Goal: Task Accomplishment & Management: Manage account settings

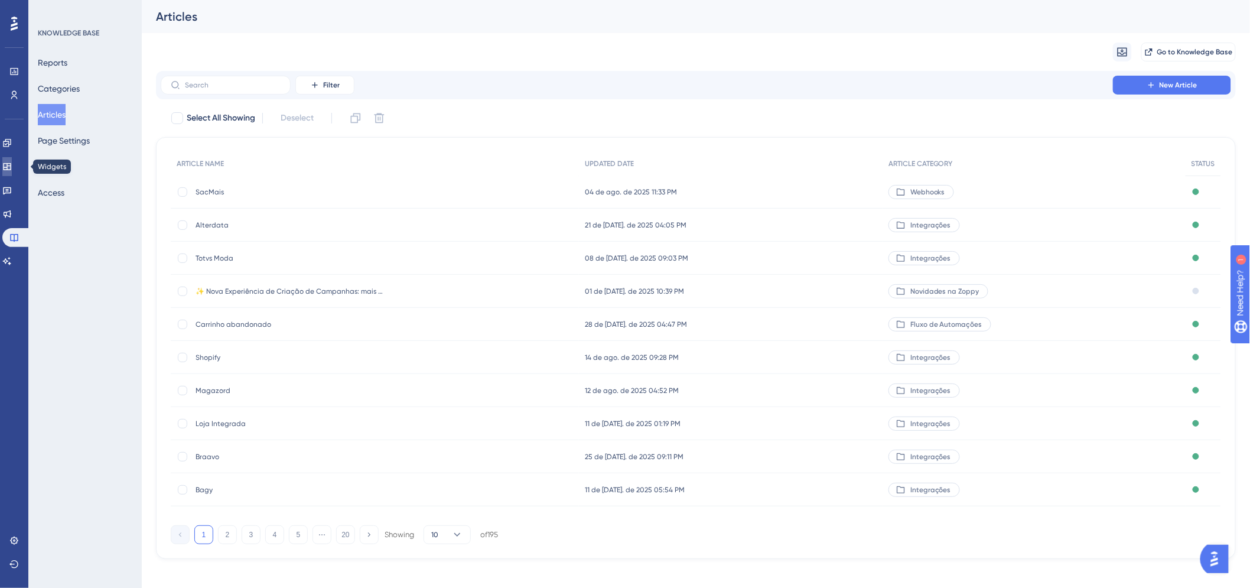
click at [12, 168] on icon at bounding box center [6, 166] width 9 height 9
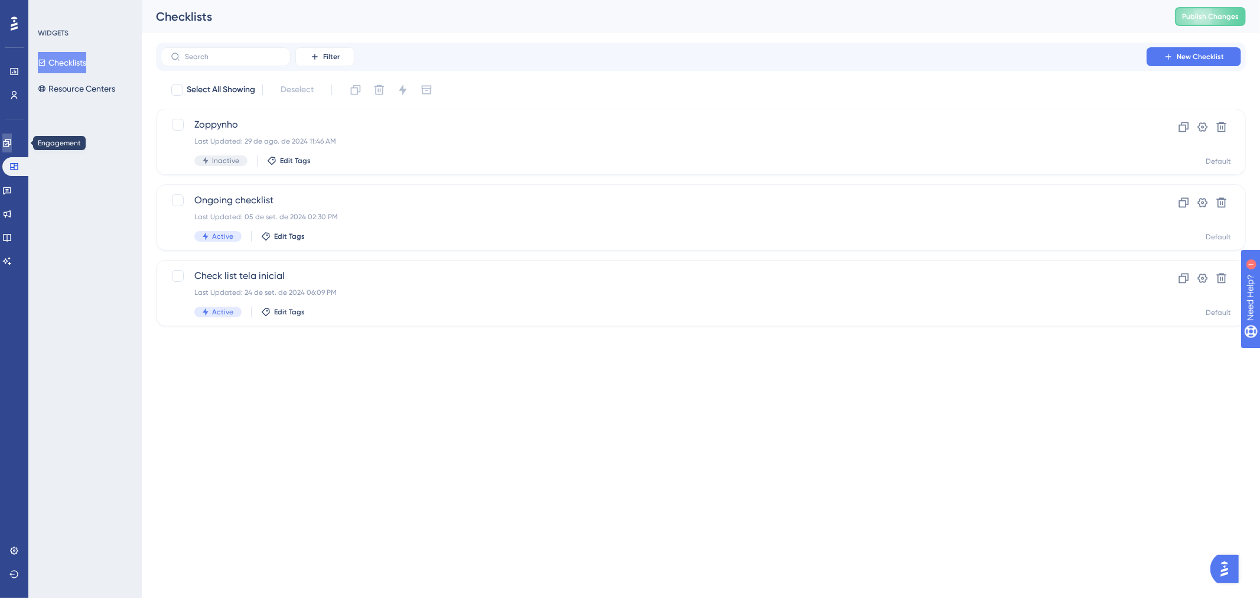
click at [12, 140] on icon at bounding box center [6, 142] width 9 height 9
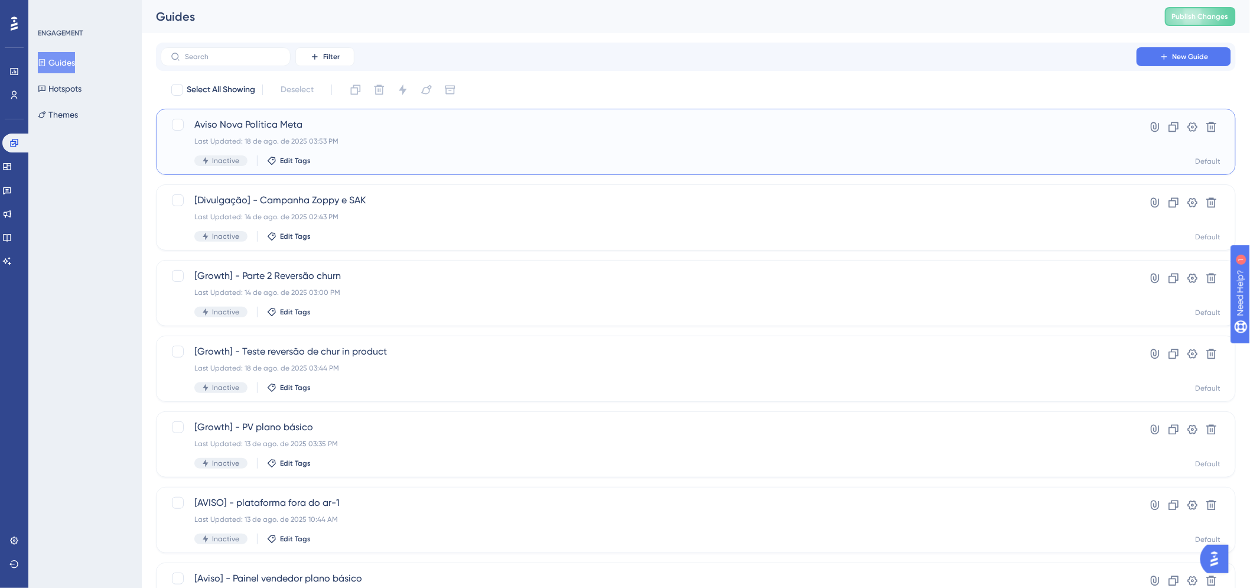
click at [269, 128] on span "Aviso Nova Política Meta" at bounding box center [648, 125] width 908 height 14
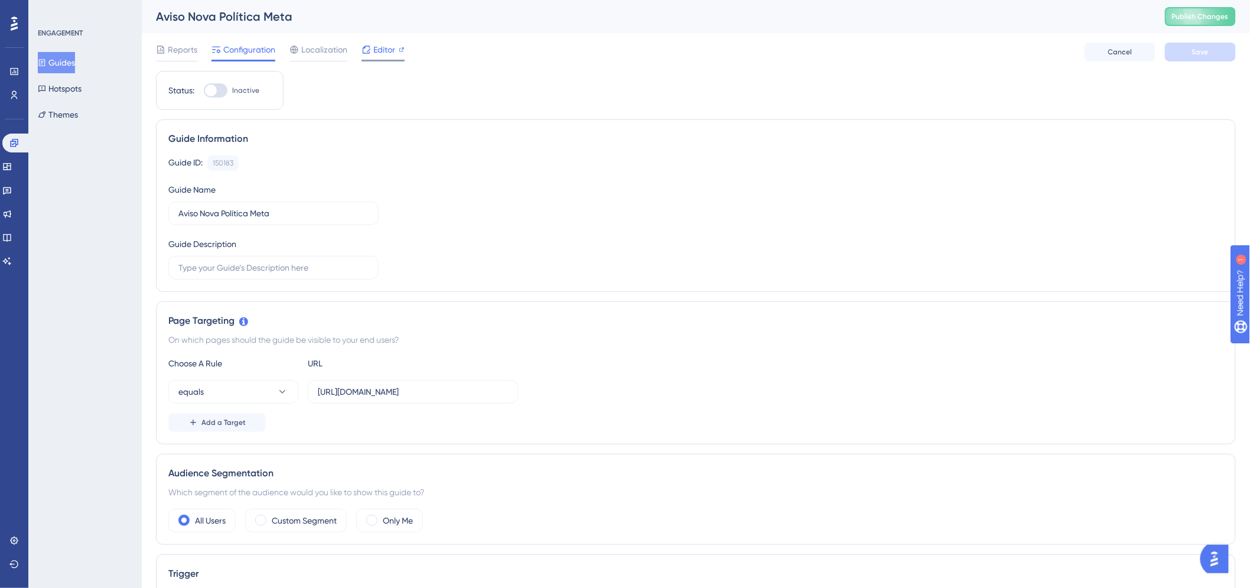
click at [373, 43] on span "Editor" at bounding box center [384, 50] width 22 height 14
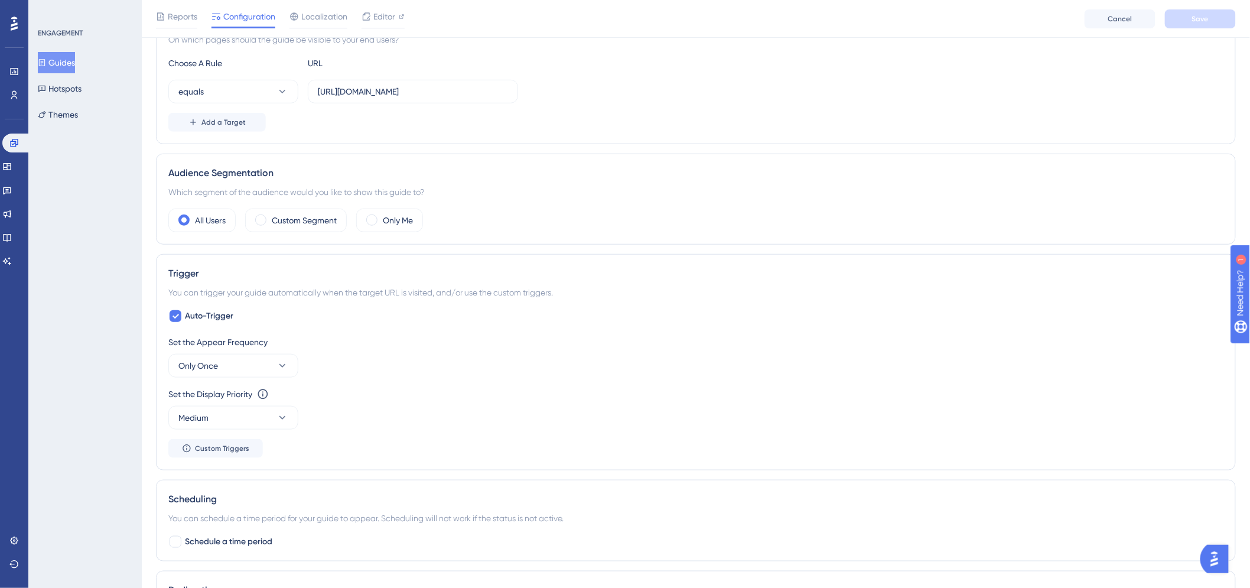
scroll to position [328, 0]
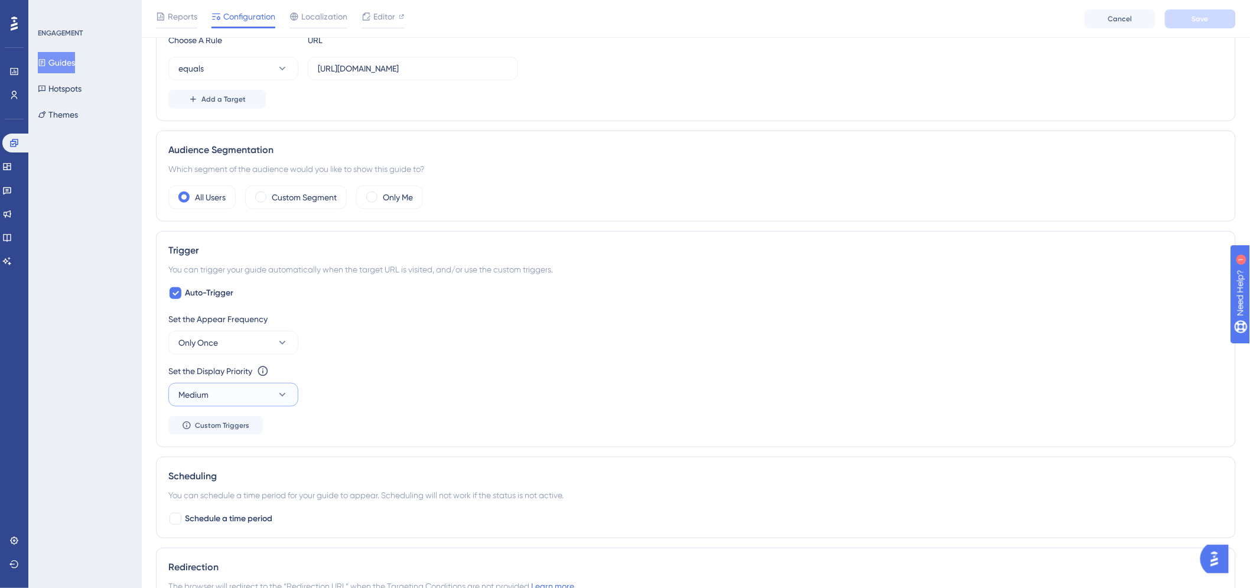
click at [256, 391] on button "Medium" at bounding box center [233, 395] width 130 height 24
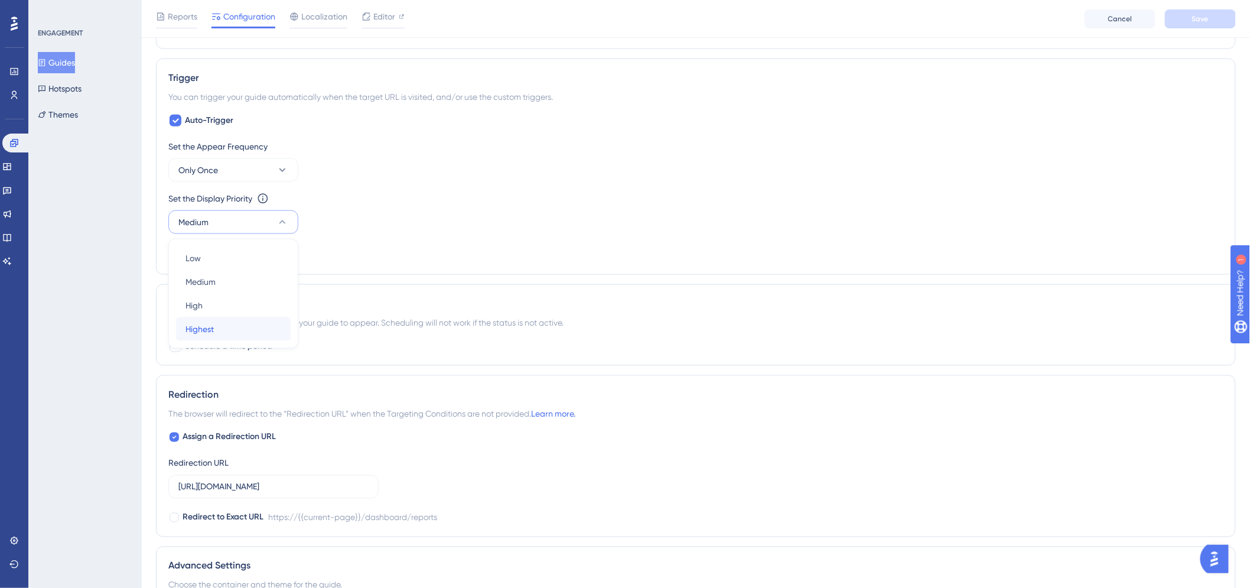
click at [245, 335] on div "Highest Highest" at bounding box center [233, 329] width 96 height 24
click at [281, 161] on button "Only Once" at bounding box center [233, 170] width 130 height 24
click at [423, 161] on div "Set the Appear Frequency Only Once Only Once Only Once Once in a Session Once i…" at bounding box center [695, 160] width 1055 height 43
click at [182, 351] on label "Schedule a time period" at bounding box center [220, 346] width 104 height 14
checkbox input "true"
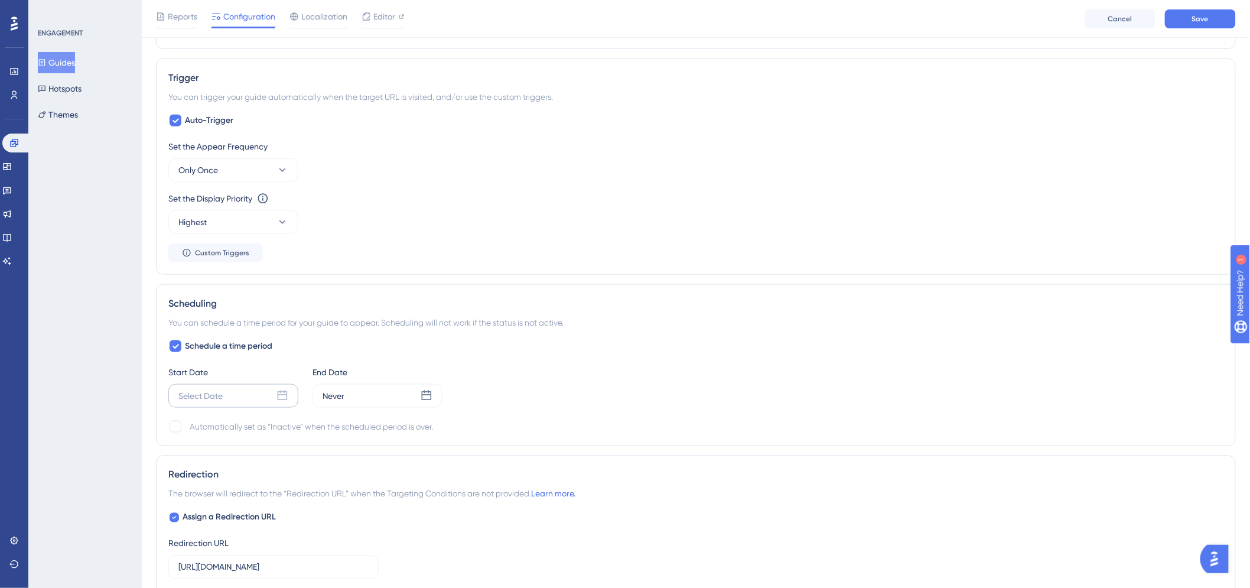
click at [246, 400] on div "Select Date" at bounding box center [233, 396] width 130 height 24
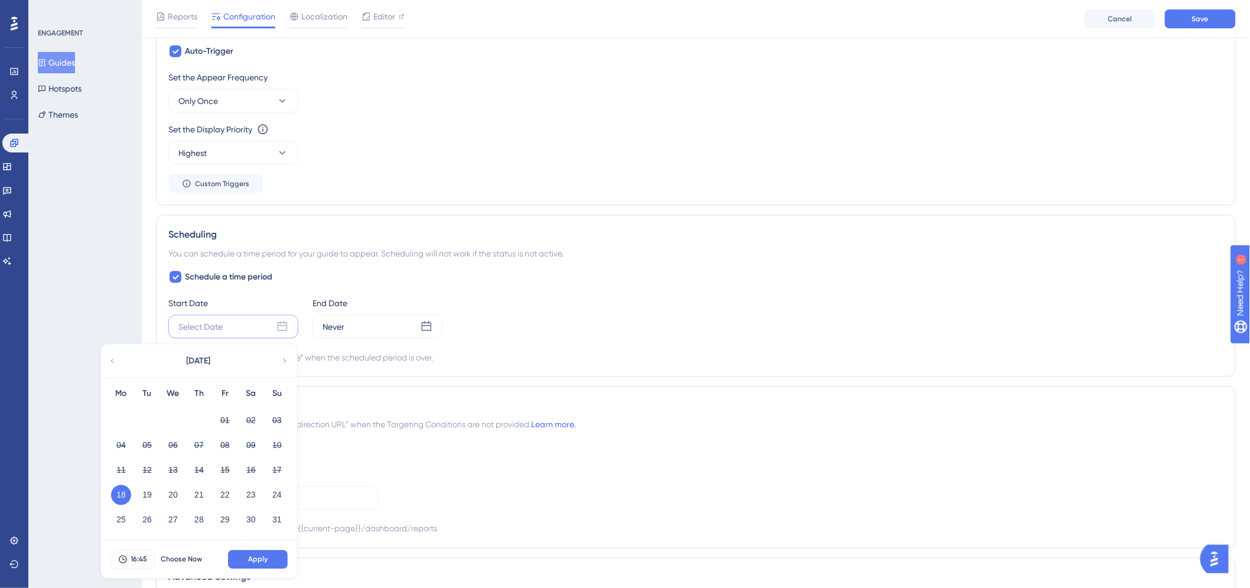
scroll to position [632, 0]
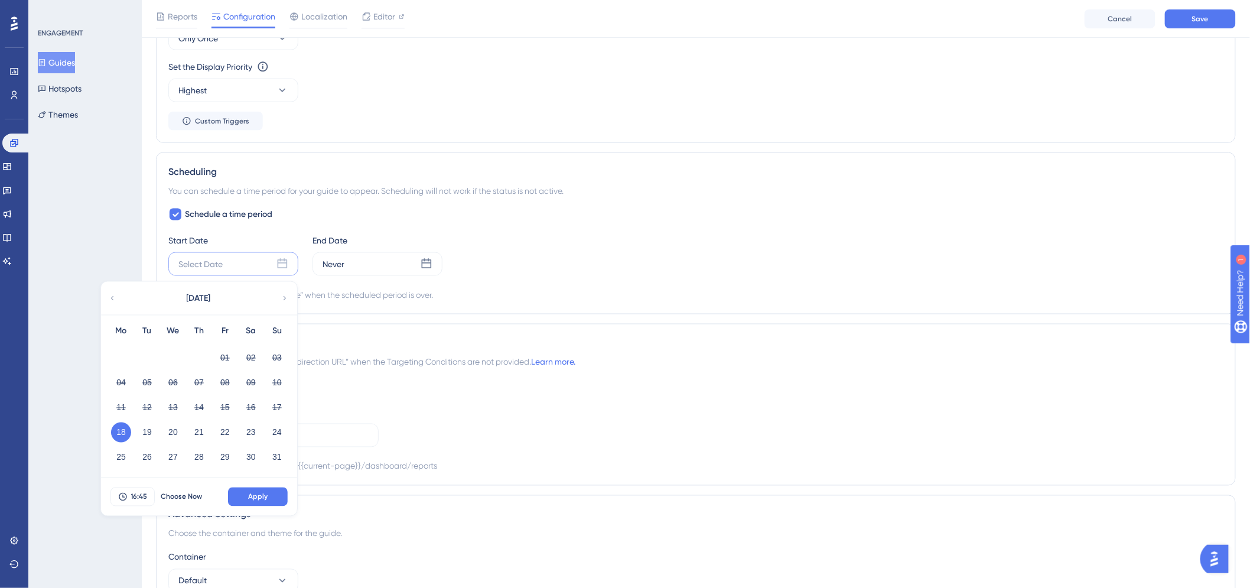
click at [120, 429] on button "18" at bounding box center [121, 432] width 20 height 20
click at [252, 497] on span "Apply" at bounding box center [257, 496] width 19 height 9
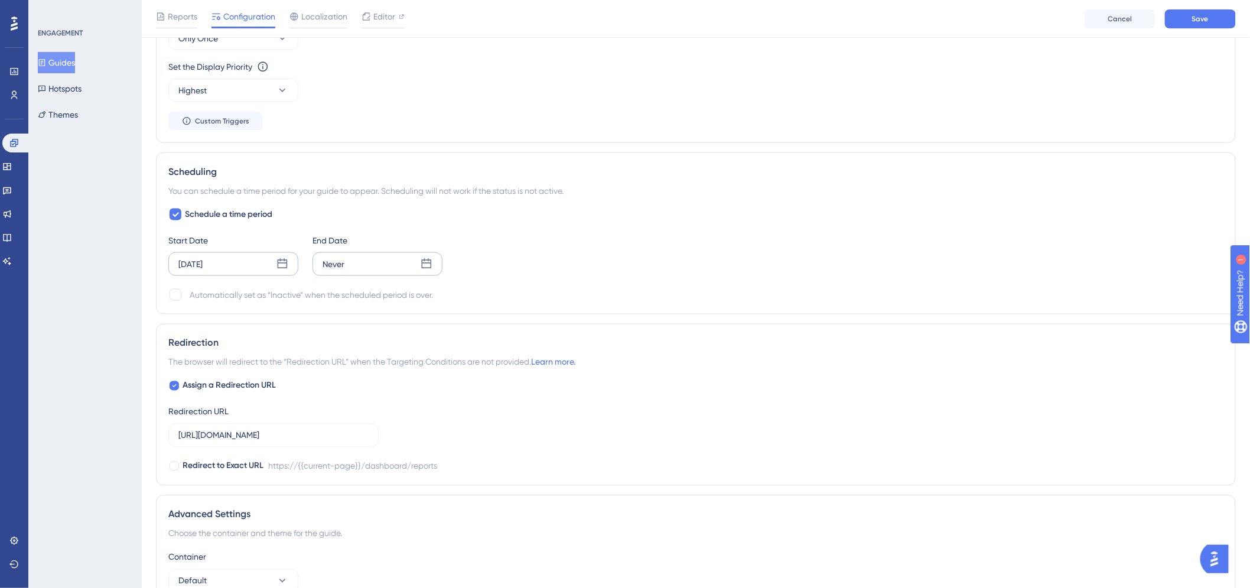
click at [370, 269] on div "Never" at bounding box center [377, 264] width 130 height 24
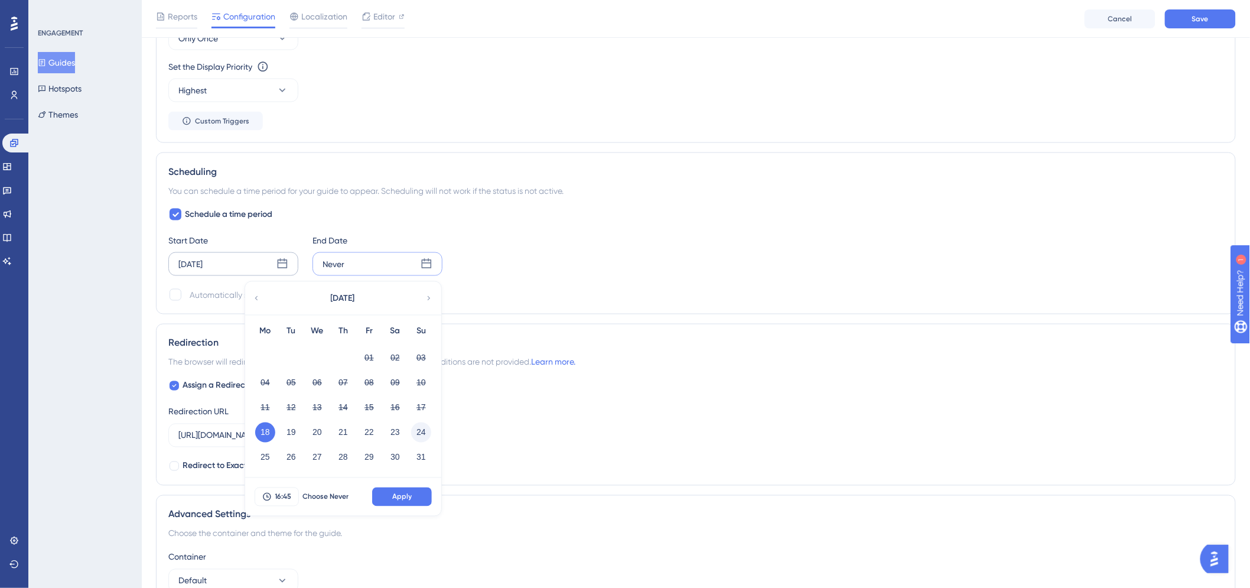
click at [421, 432] on button "24" at bounding box center [421, 432] width 20 height 20
click at [405, 492] on span "Apply" at bounding box center [401, 496] width 19 height 9
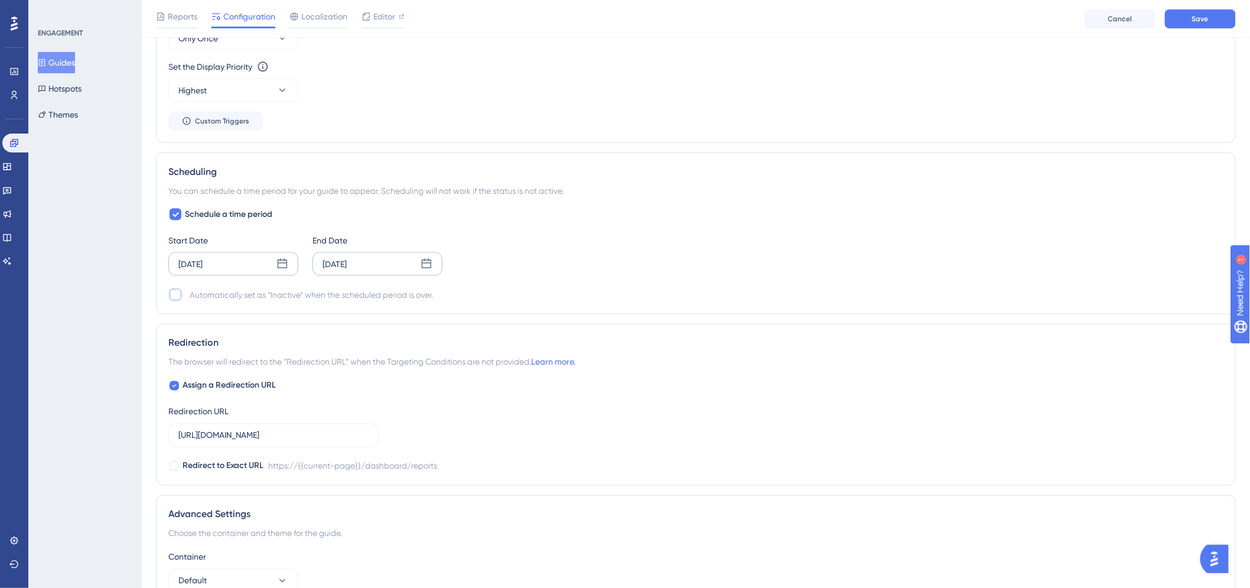
click at [173, 297] on div at bounding box center [176, 295] width 12 height 12
checkbox input "true"
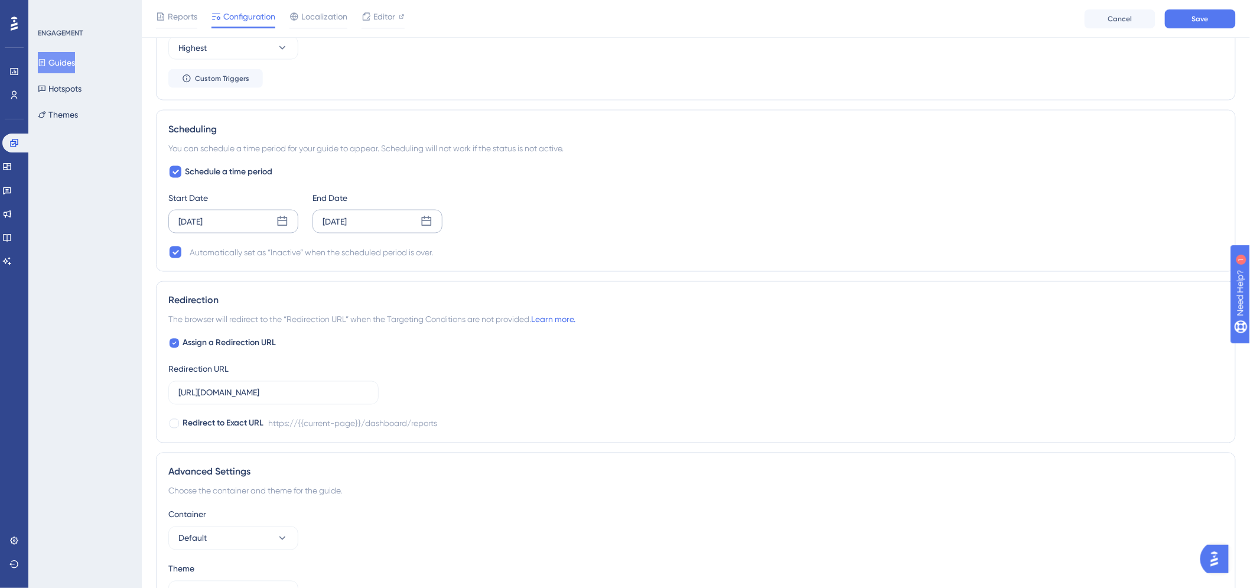
scroll to position [698, 0]
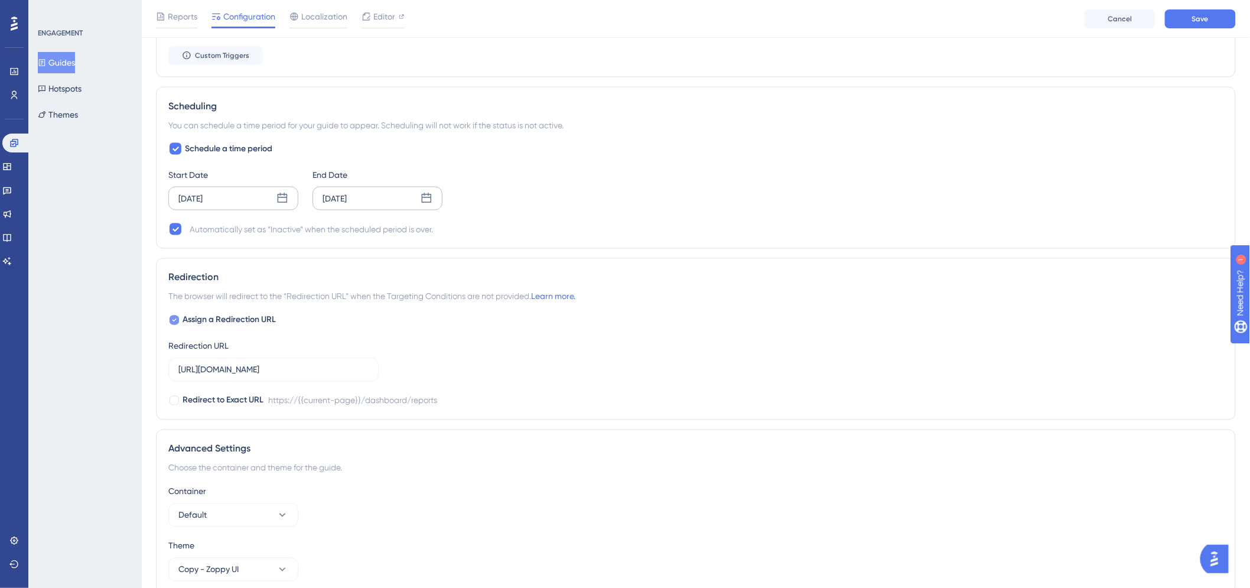
click at [257, 321] on span "Assign a Redirection URL" at bounding box center [229, 320] width 93 height 14
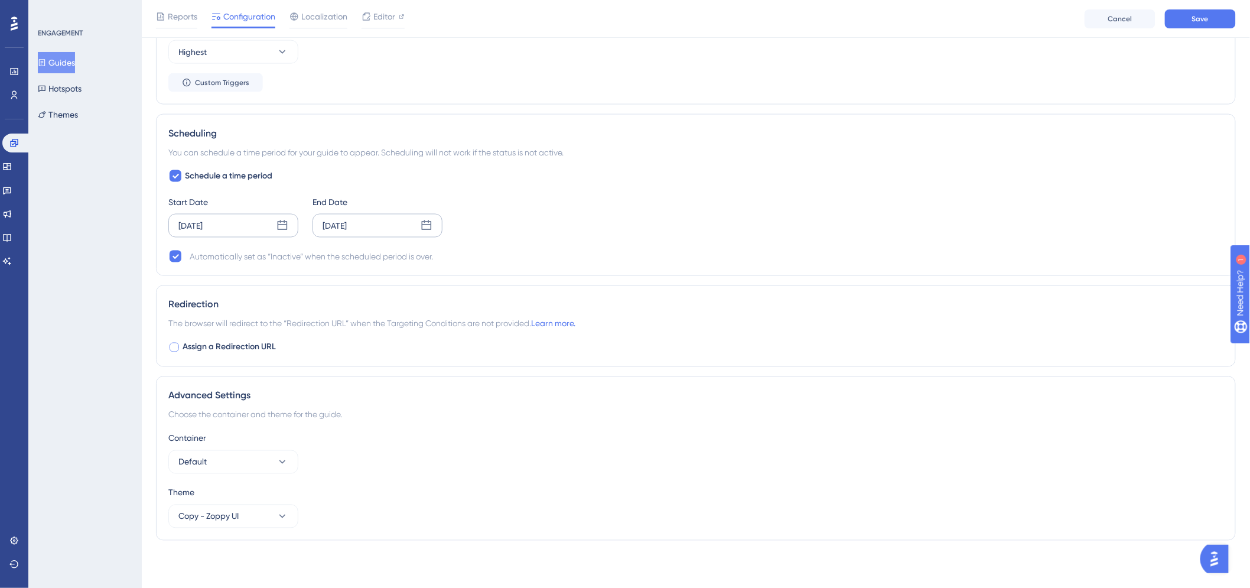
click at [173, 346] on div at bounding box center [174, 347] width 9 height 9
checkbox input "true"
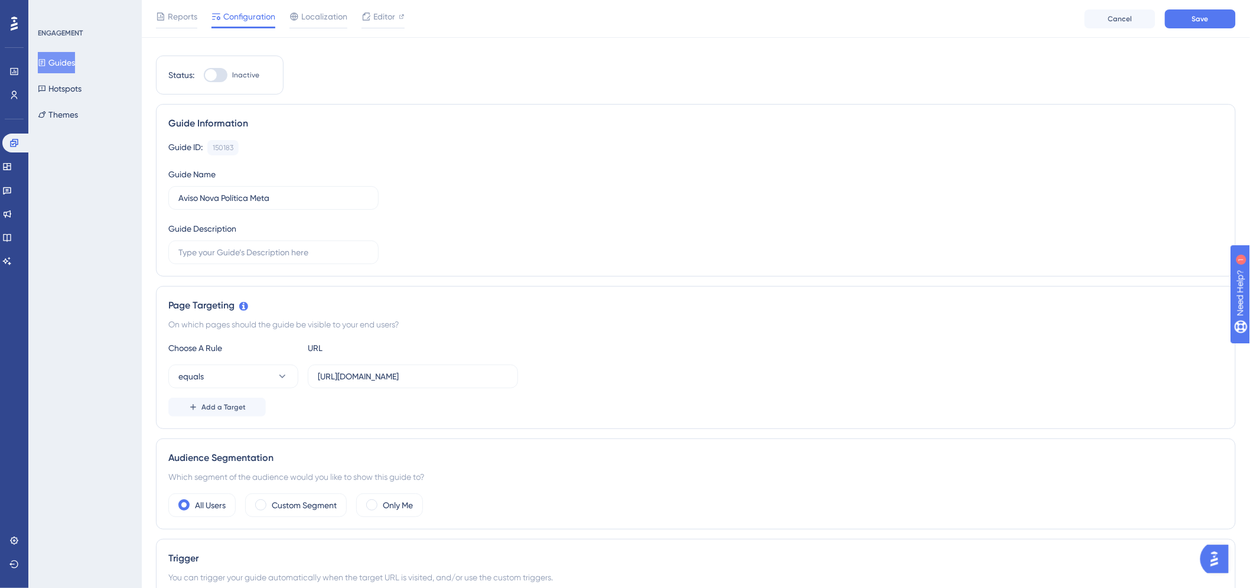
scroll to position [0, 0]
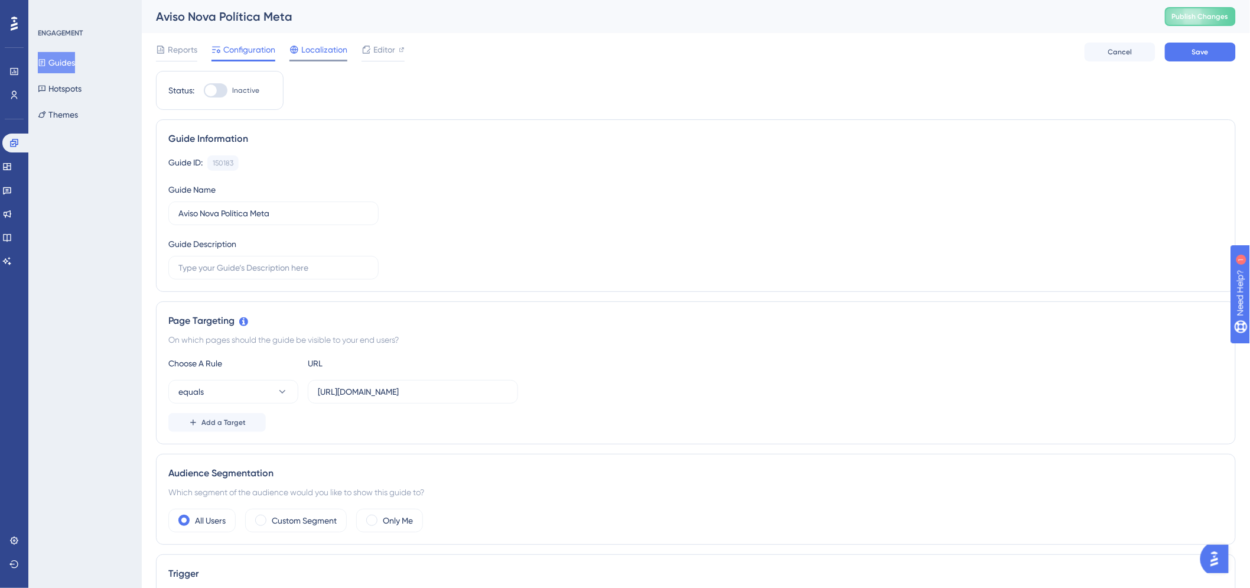
click at [331, 50] on span "Localization" at bounding box center [324, 50] width 46 height 14
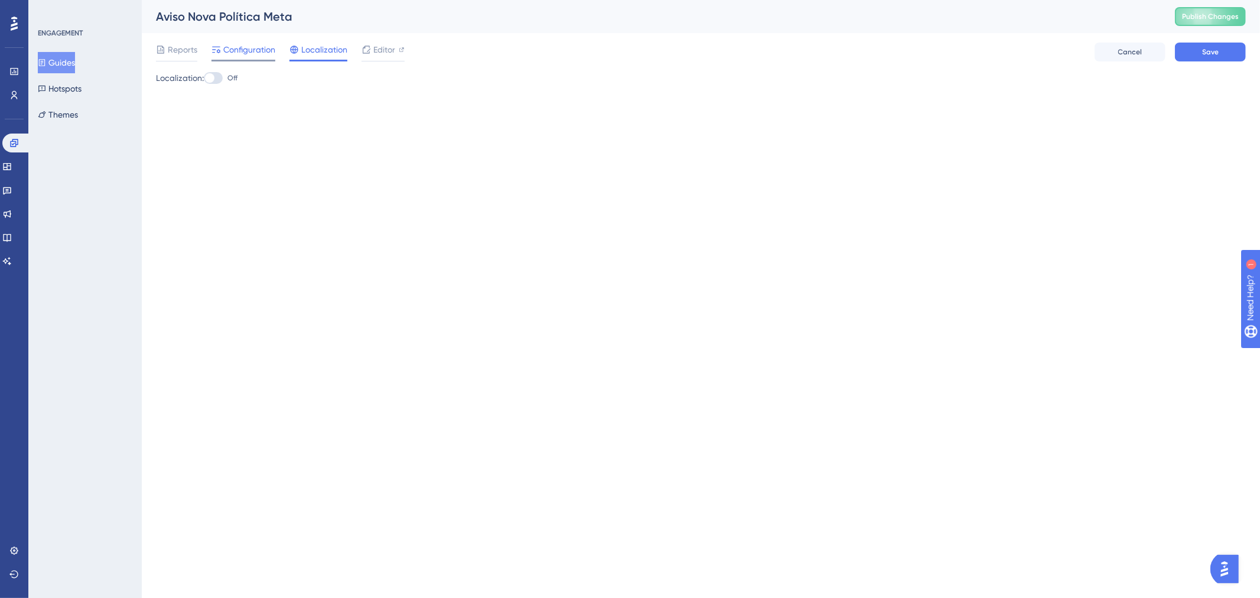
click at [250, 51] on span "Configuration" at bounding box center [249, 50] width 52 height 14
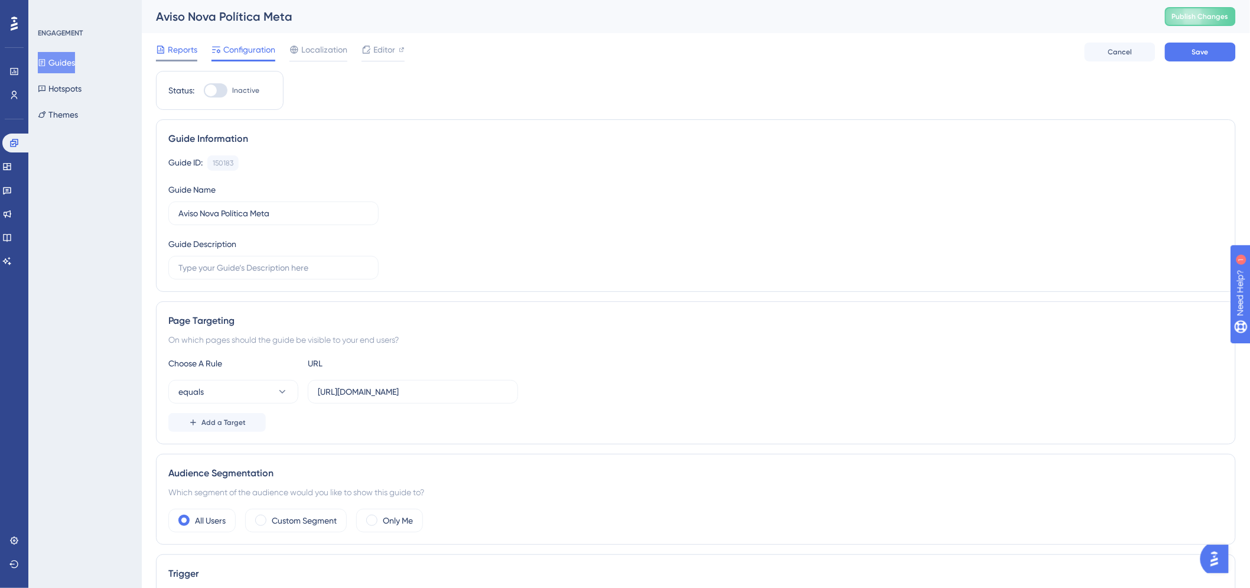
click at [180, 57] on div "Reports" at bounding box center [176, 52] width 41 height 19
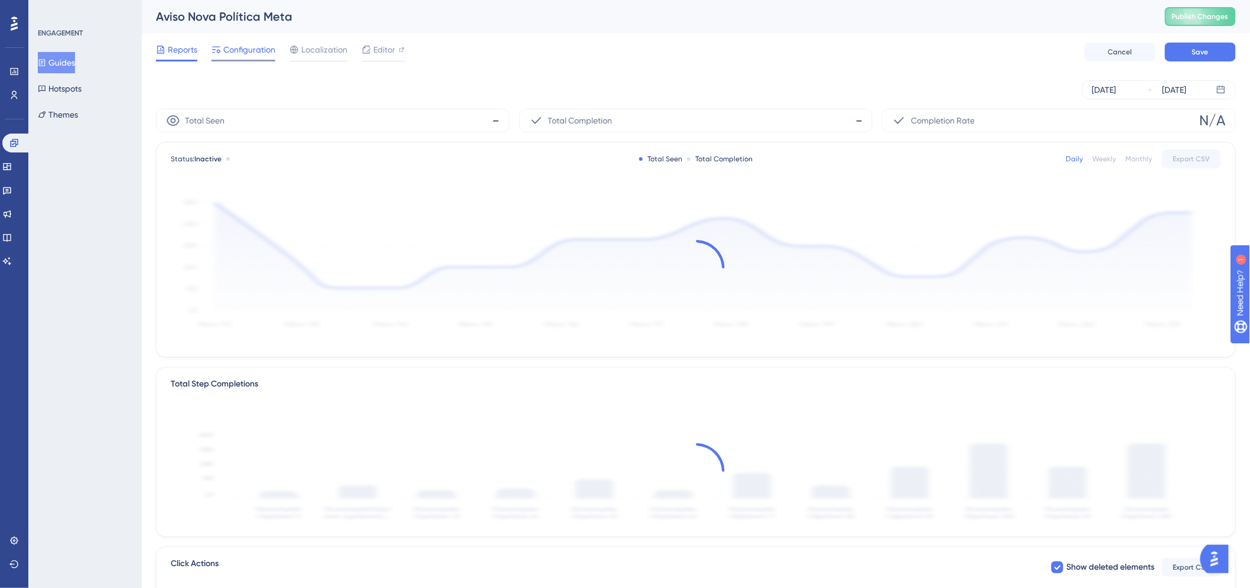
click at [233, 49] on span "Configuration" at bounding box center [249, 50] width 52 height 14
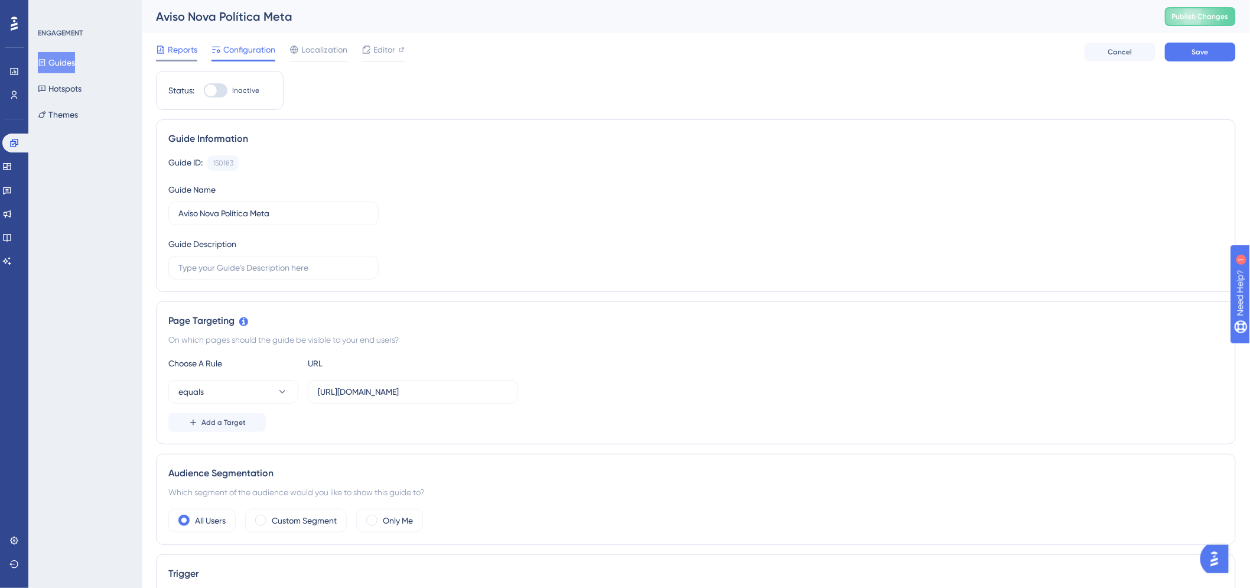
click at [170, 60] on div at bounding box center [176, 61] width 41 height 2
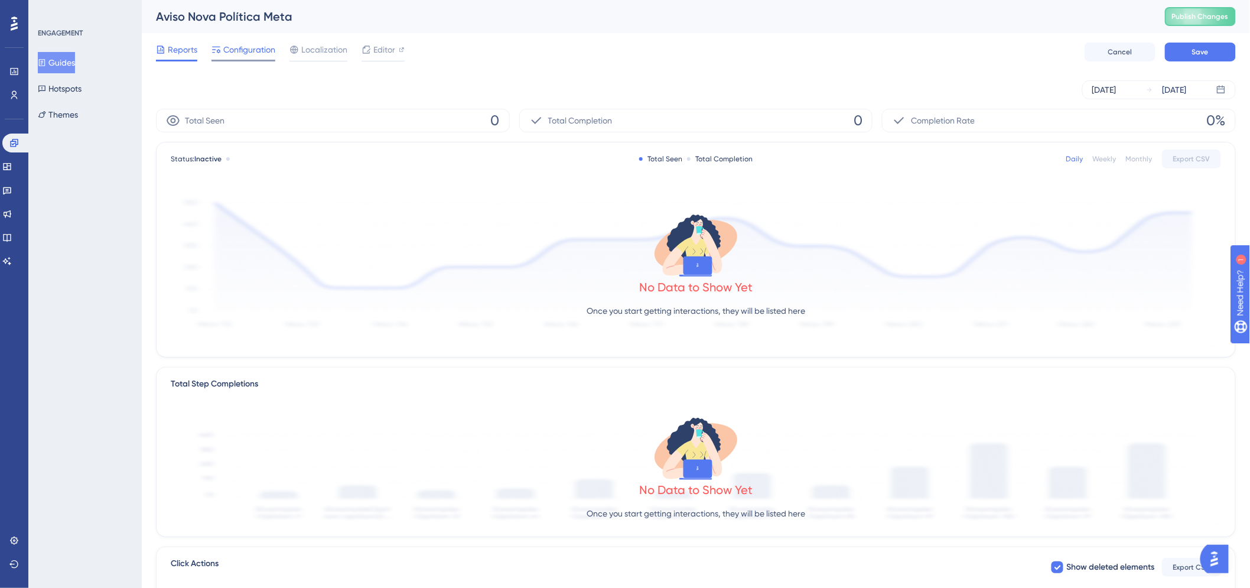
click at [226, 50] on span "Configuration" at bounding box center [249, 50] width 52 height 14
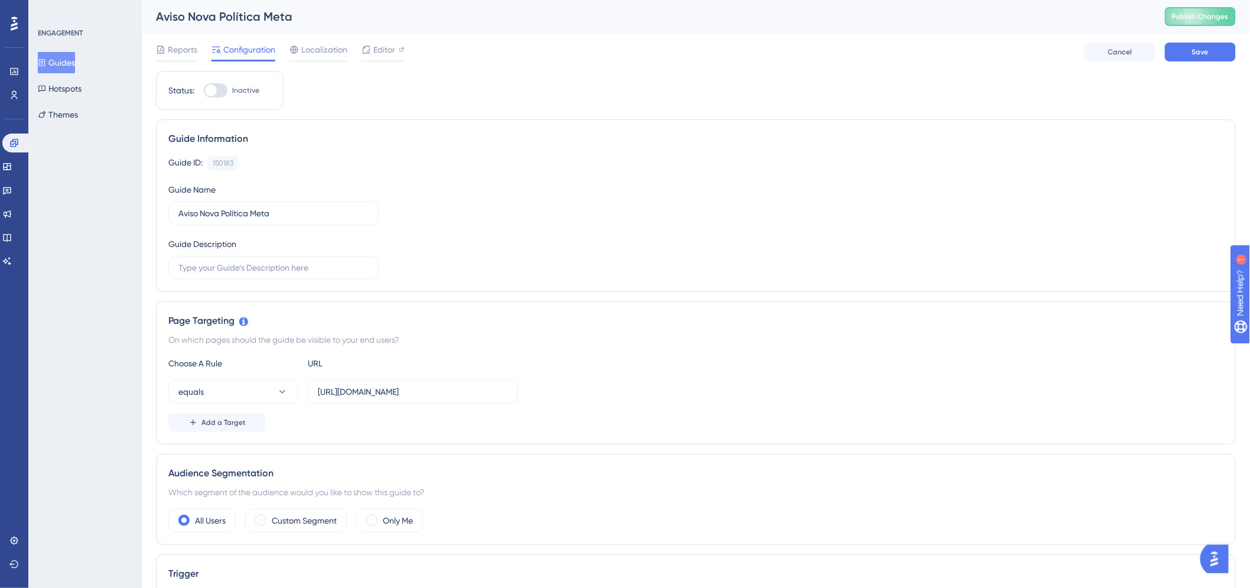
click at [210, 91] on div at bounding box center [211, 90] width 12 height 12
click at [204, 91] on input "Inactive" at bounding box center [203, 90] width 1 height 1
checkbox input "true"
click at [1195, 54] on span "Save" at bounding box center [1200, 51] width 17 height 9
click at [174, 53] on span "Reports" at bounding box center [183, 50] width 30 height 14
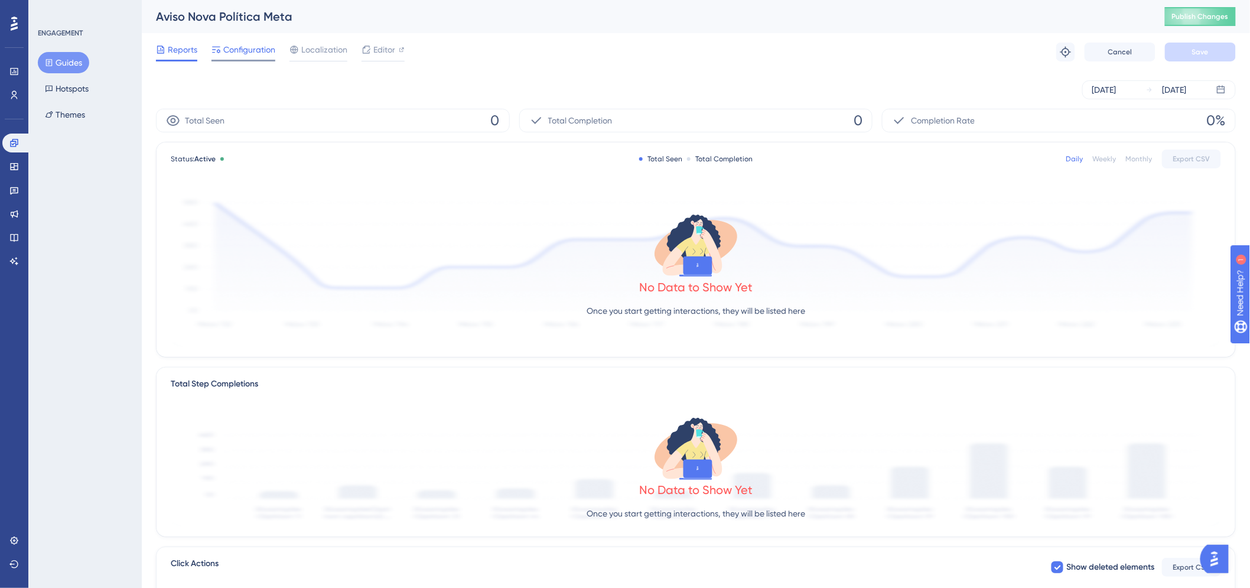
click at [254, 44] on span "Configuration" at bounding box center [249, 50] width 52 height 14
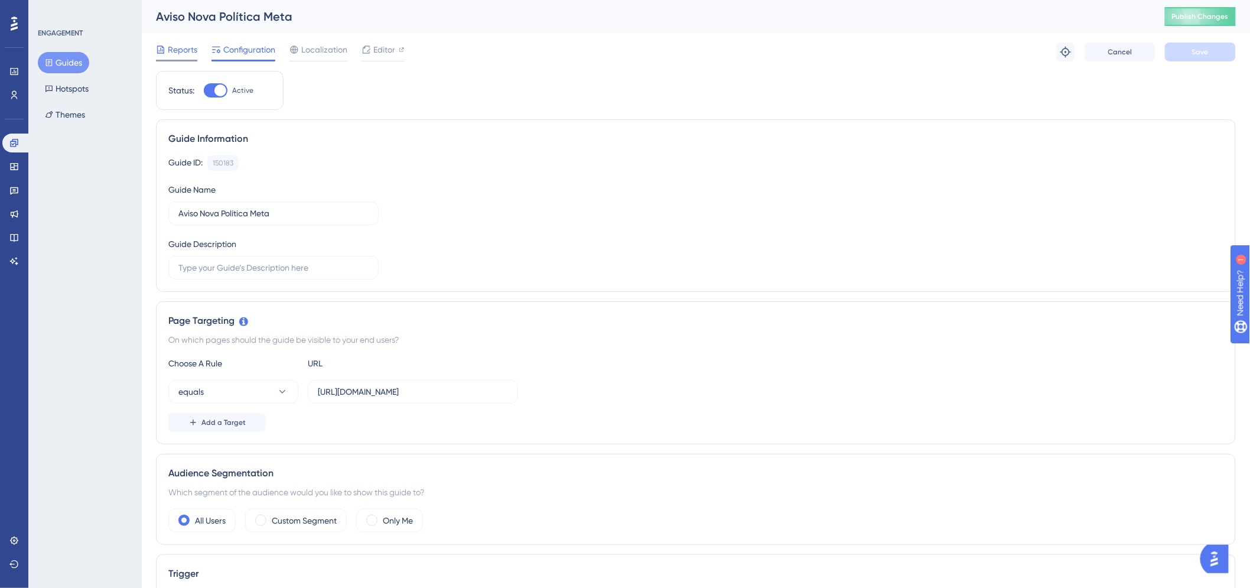
click at [169, 60] on div at bounding box center [176, 61] width 41 height 2
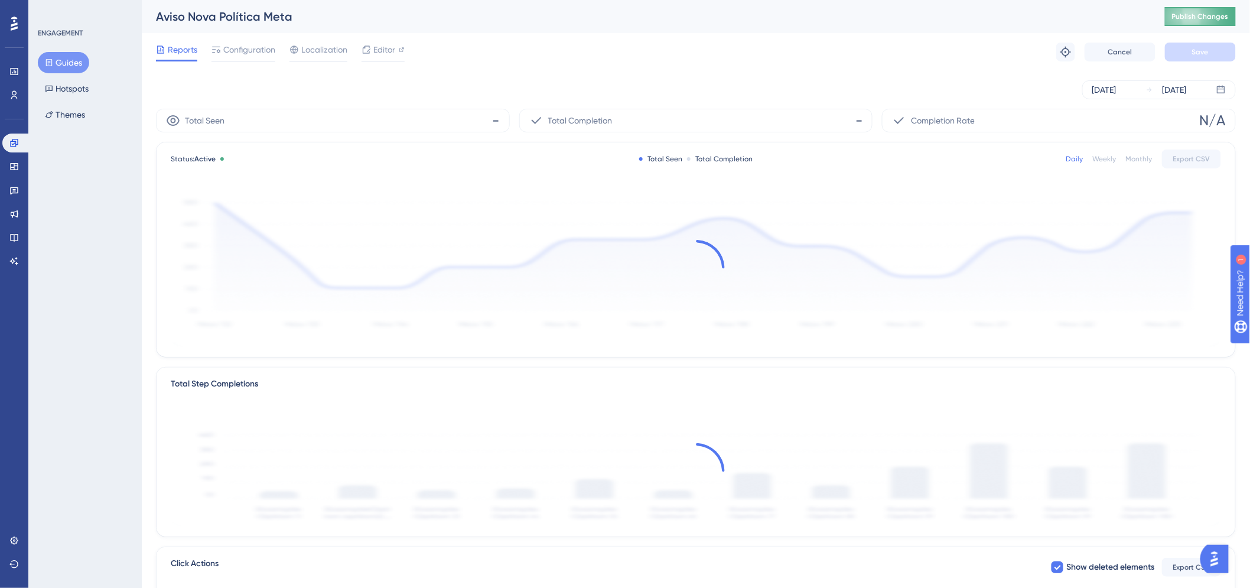
click at [1191, 21] on span "Publish Changes" at bounding box center [1200, 16] width 57 height 9
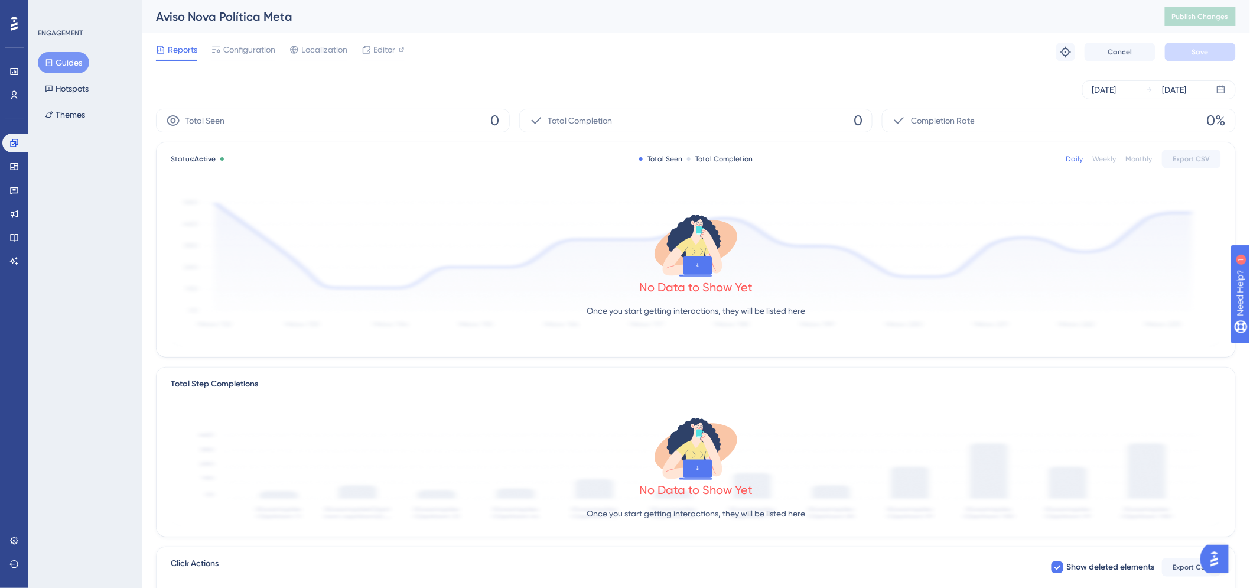
click at [429, 64] on div "Reports Configuration Localization Editor Troubleshoot Cancel Save" at bounding box center [696, 52] width 1080 height 38
click at [255, 56] on span "Configuration" at bounding box center [249, 50] width 52 height 14
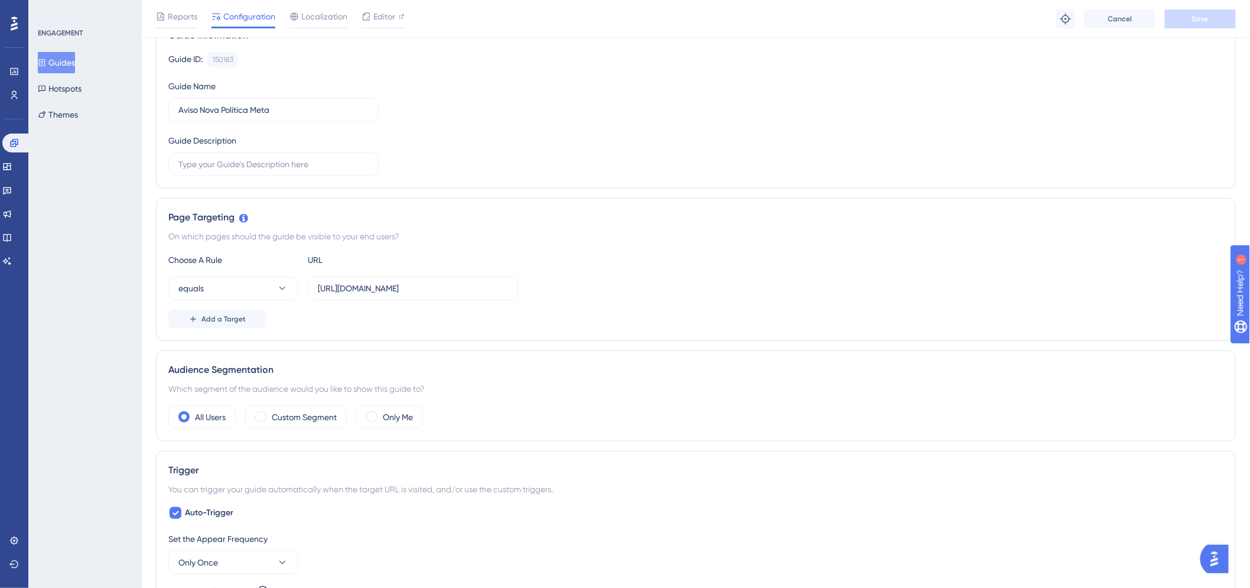
scroll to position [131, 0]
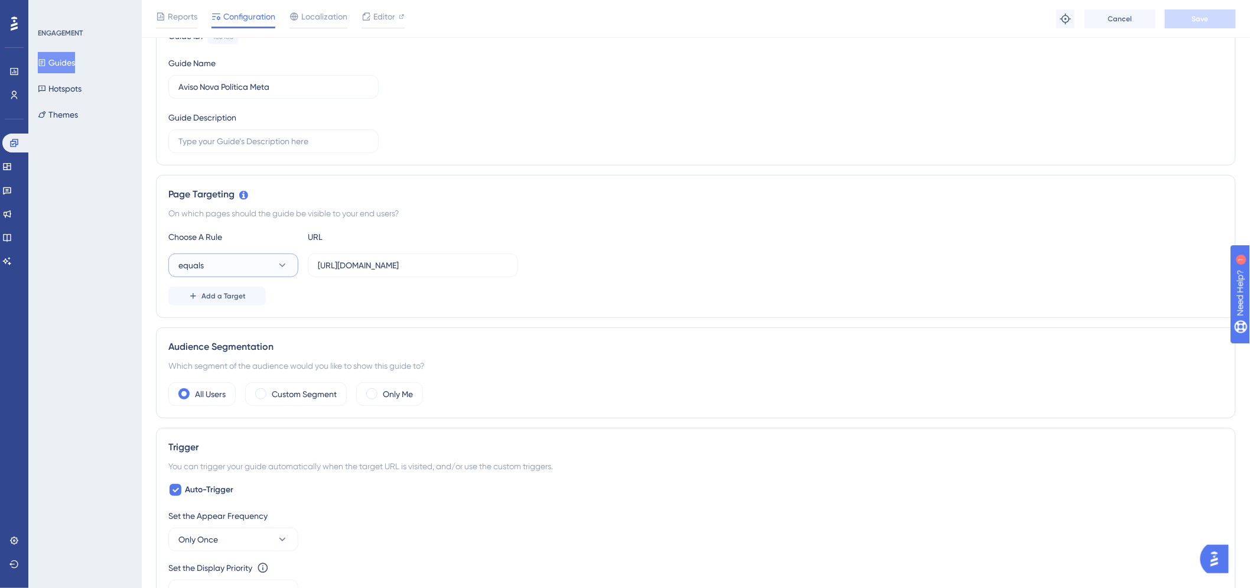
click at [243, 271] on button "equals" at bounding box center [233, 265] width 130 height 24
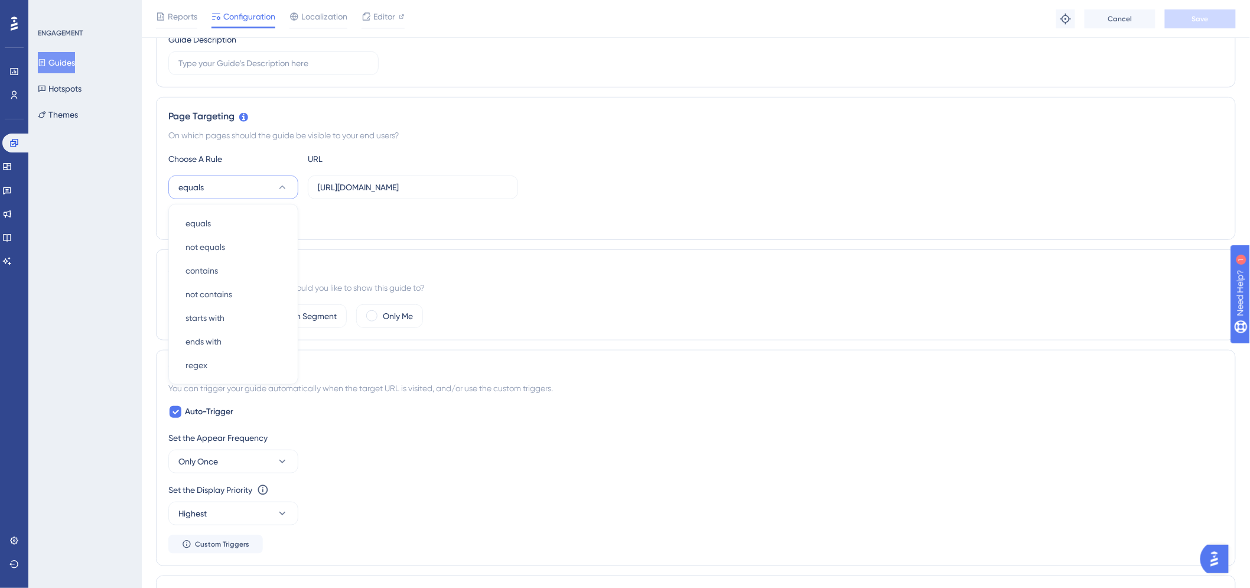
click at [358, 213] on div "Add a Target" at bounding box center [695, 217] width 1055 height 19
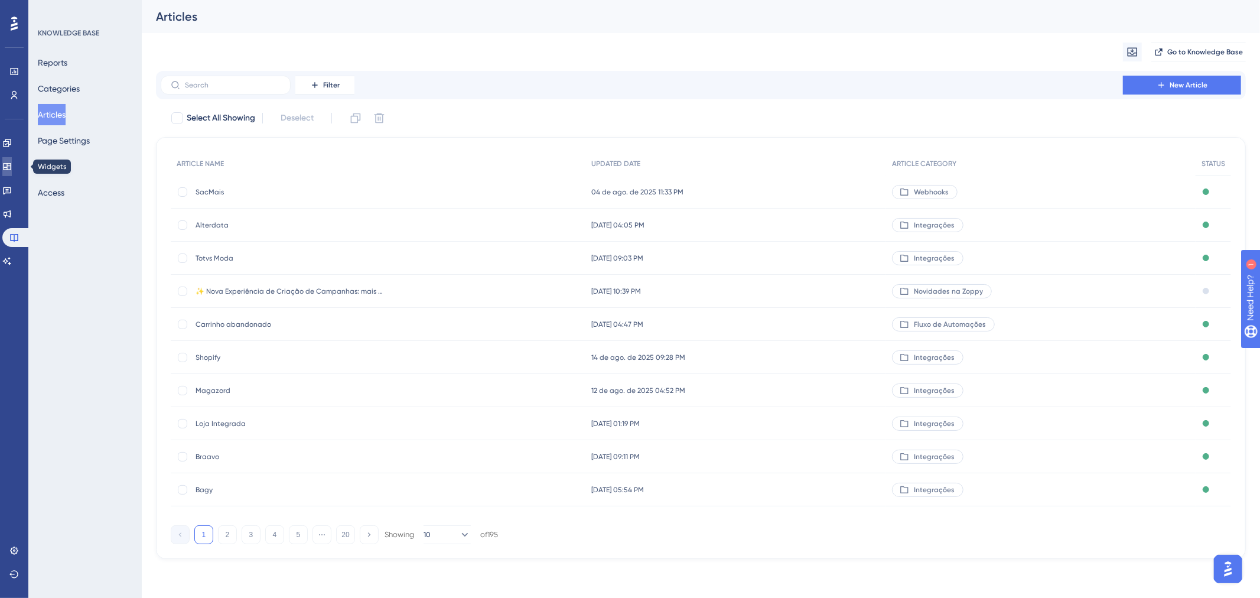
click at [12, 169] on icon at bounding box center [6, 166] width 9 height 9
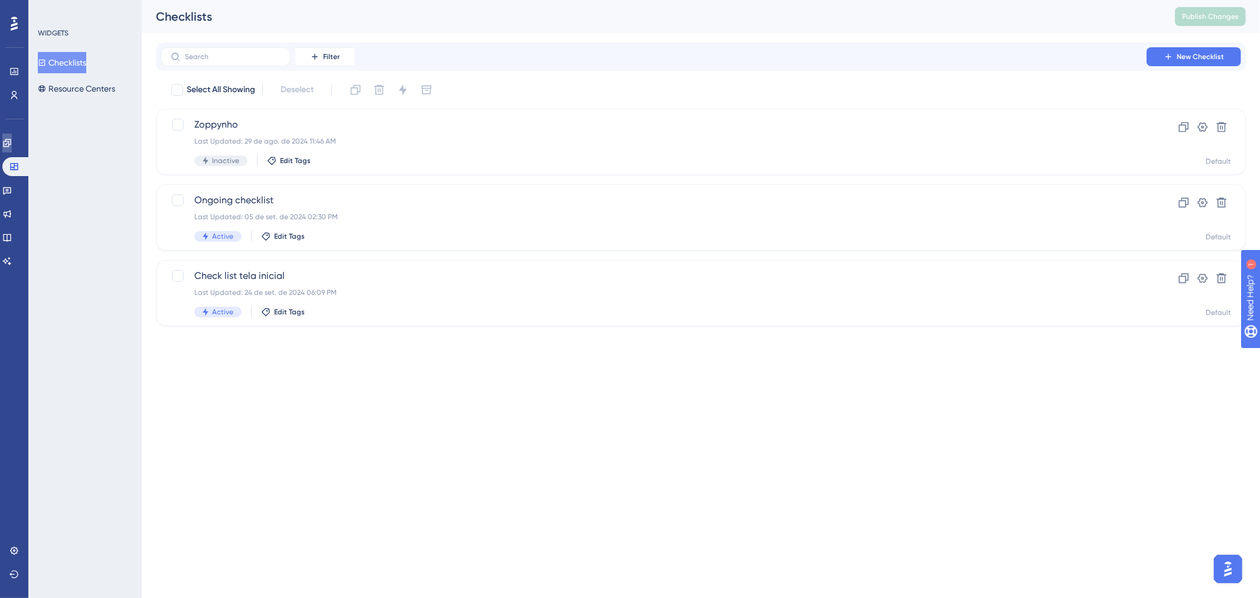
click at [9, 146] on icon at bounding box center [6, 142] width 9 height 9
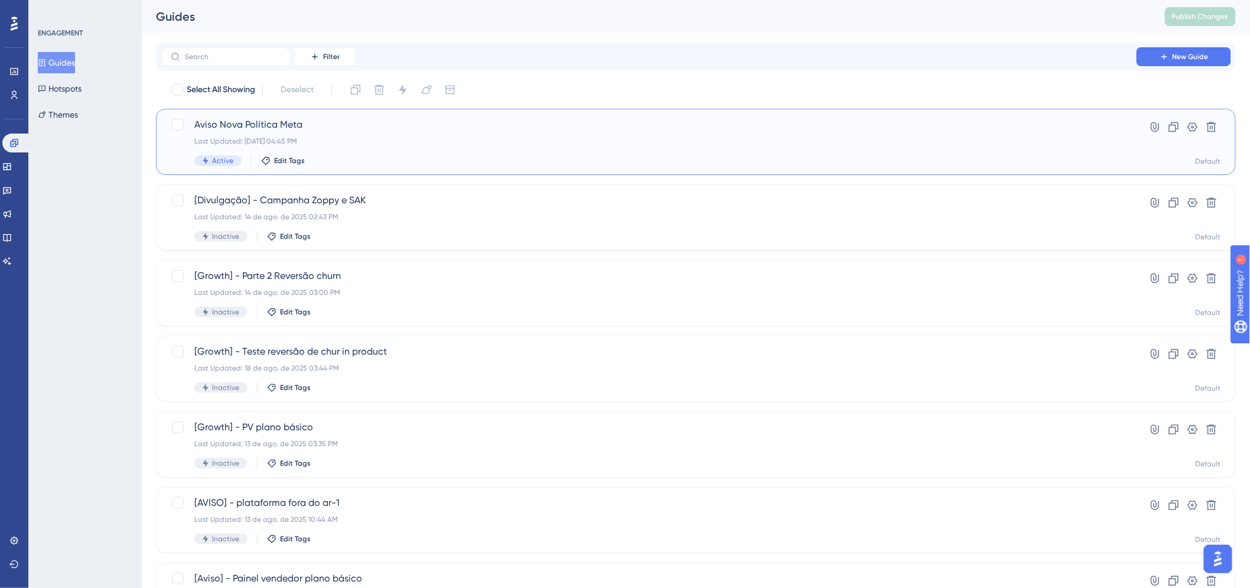
click at [246, 119] on span "Aviso Nova Política Meta" at bounding box center [648, 125] width 908 height 14
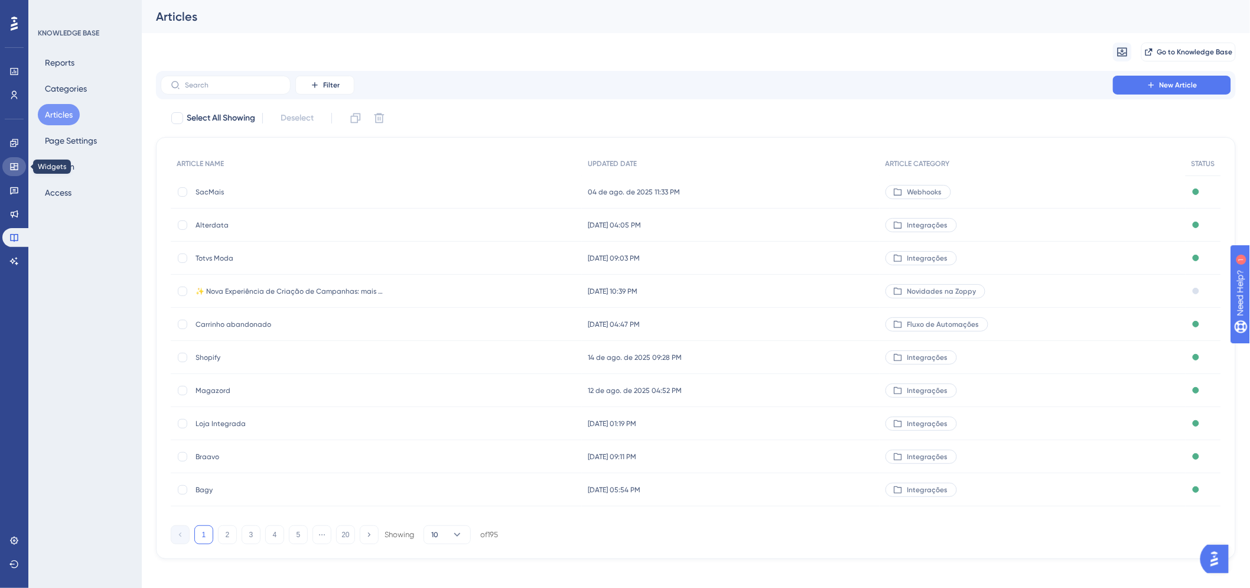
click at [21, 174] on link at bounding box center [14, 166] width 24 height 19
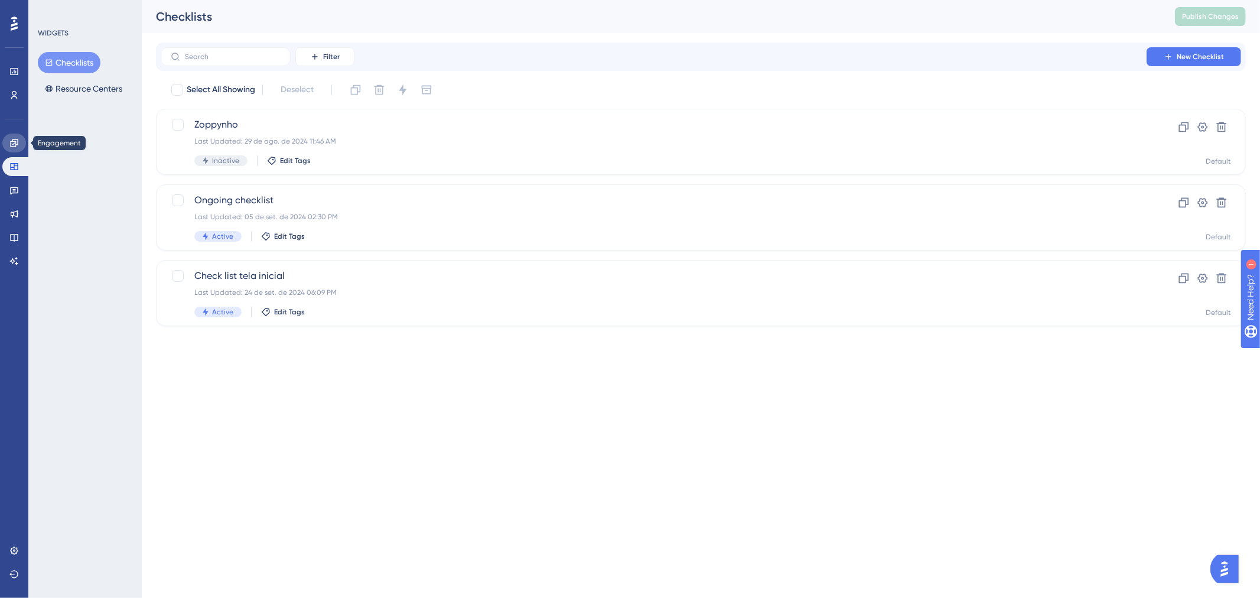
click at [13, 148] on link at bounding box center [14, 142] width 24 height 19
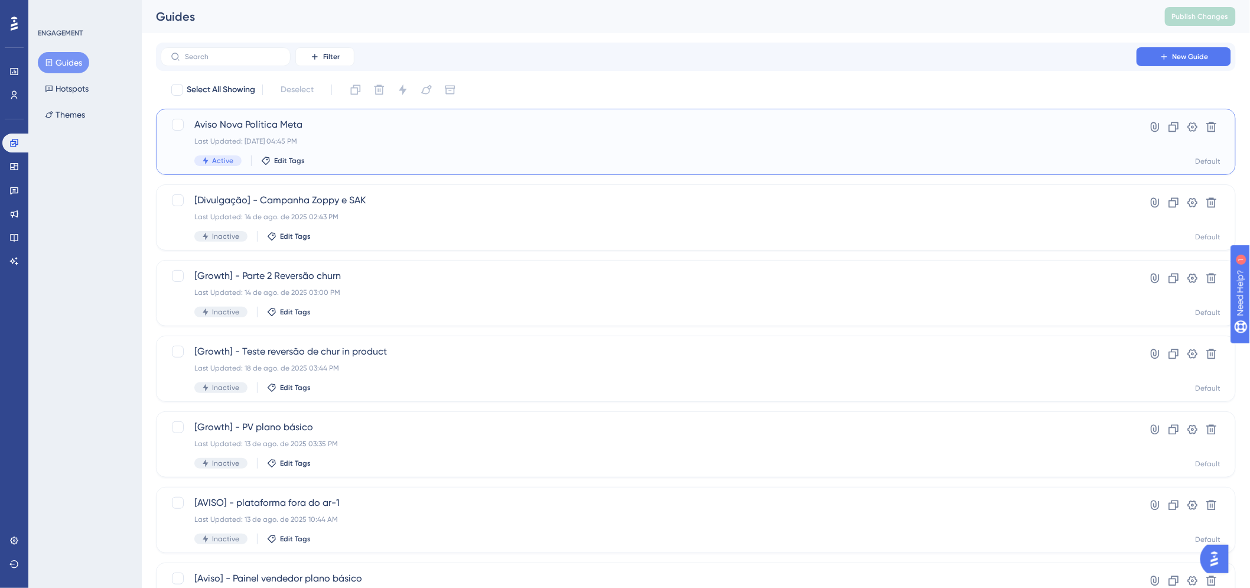
click at [310, 133] on div "Aviso Nova Política Meta Last Updated: 18 de ago. de 2025 04:45 PM Active Edit …" at bounding box center [648, 142] width 908 height 48
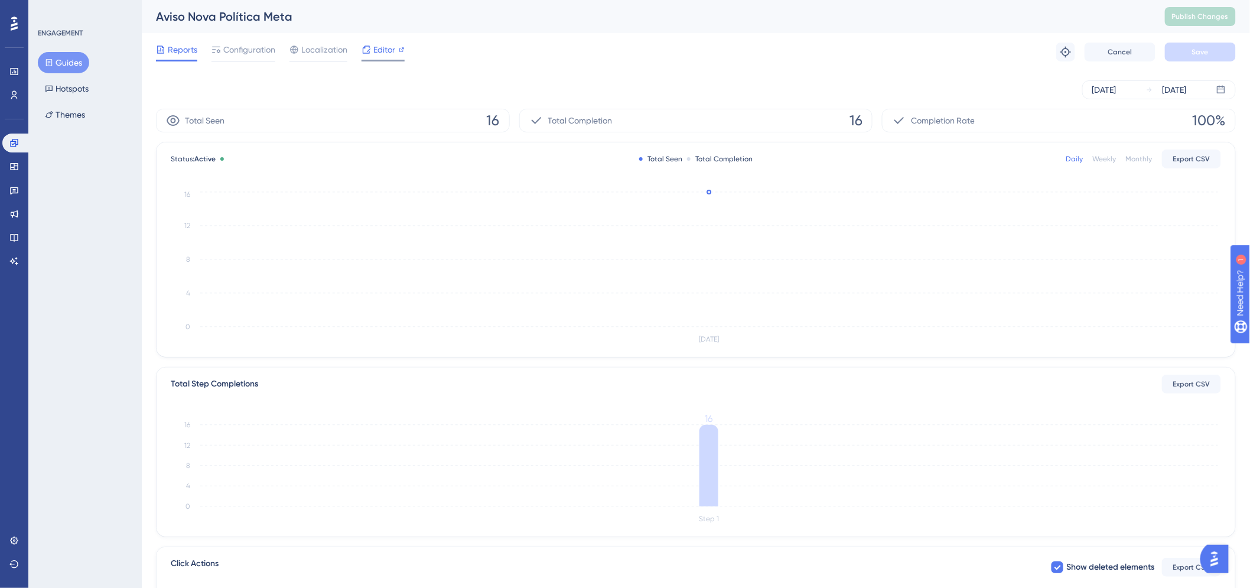
click at [373, 48] on span "Editor" at bounding box center [384, 50] width 22 height 14
